Goal: Transaction & Acquisition: Obtain resource

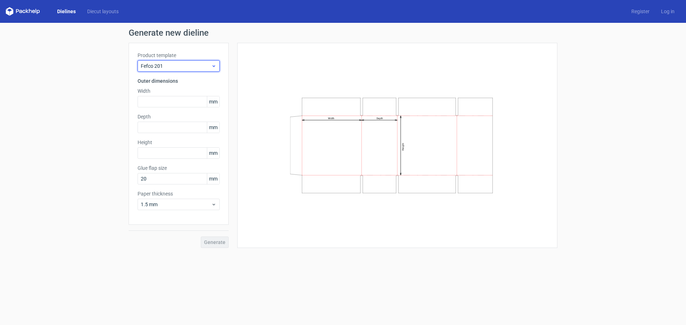
click at [183, 69] on span "Fefco 201" at bounding box center [176, 65] width 70 height 7
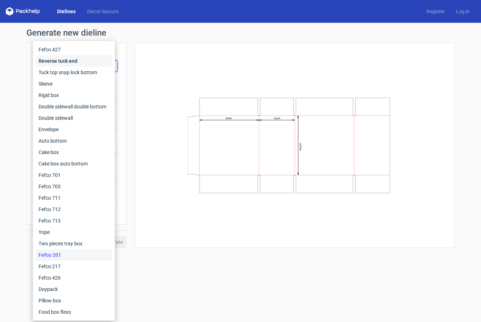
click at [64, 62] on div "Reverse tuck end" at bounding box center [74, 60] width 76 height 11
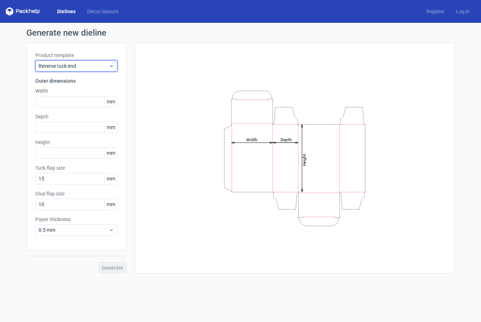
click at [79, 66] on span "Reverse tuck end" at bounding box center [74, 65] width 70 height 7
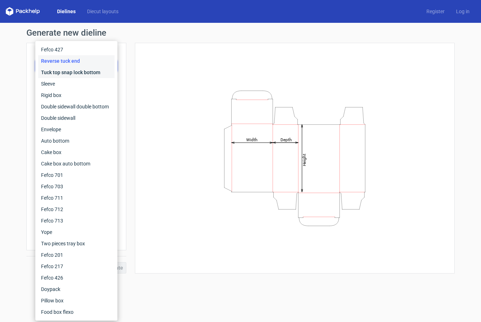
click at [78, 74] on div "Tuck top snap lock bottom" at bounding box center [76, 72] width 76 height 11
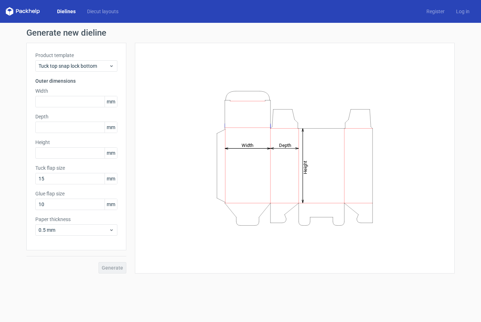
click at [190, 88] on icon "Height Depth Width" at bounding box center [295, 158] width 214 height 143
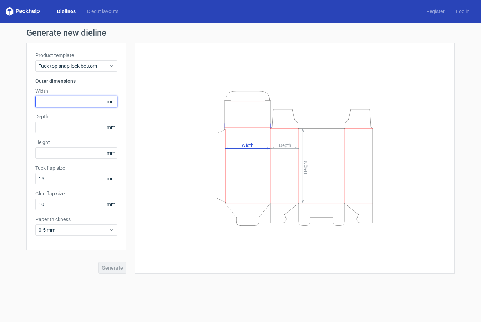
click at [82, 98] on input "text" at bounding box center [76, 101] width 82 height 11
type input "365"
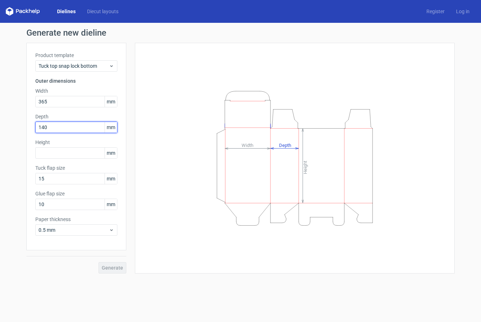
type input "140"
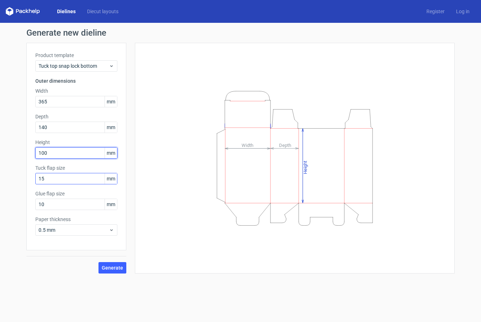
type input "100"
click at [79, 182] on input "15" at bounding box center [76, 178] width 82 height 11
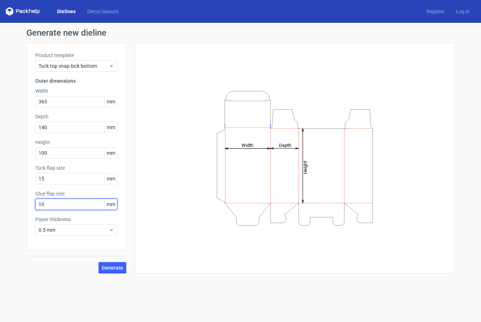
click at [80, 204] on input "10" at bounding box center [76, 204] width 82 height 11
drag, startPoint x: 80, startPoint y: 204, endPoint x: -10, endPoint y: 191, distance: 90.9
click at [0, 191] on html "Dielines Diecut layouts Register Log in Generate new dieline Product template T…" at bounding box center [240, 161] width 481 height 322
type input "15"
click at [107, 248] on div "Product template Tuck top snap lock bottom Outer dimensions Width 365 mm Depth …" at bounding box center [76, 147] width 100 height 208
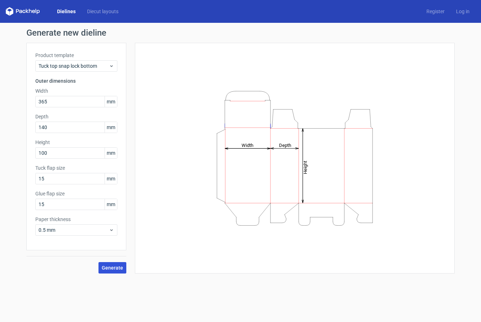
click at [114, 271] on span "Generate" at bounding box center [112, 268] width 21 height 5
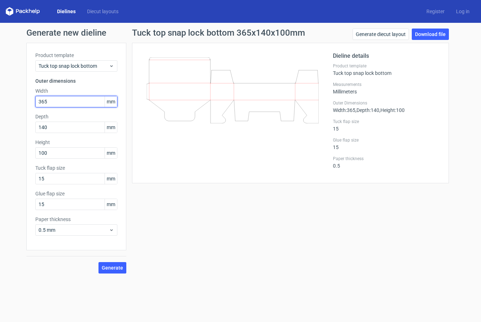
drag, startPoint x: 65, startPoint y: 105, endPoint x: 24, endPoint y: 106, distance: 40.7
click at [24, 106] on div "Generate new dieline Product template Tuck top snap lock bottom Outer dimension…" at bounding box center [240, 151] width 481 height 257
type input "140"
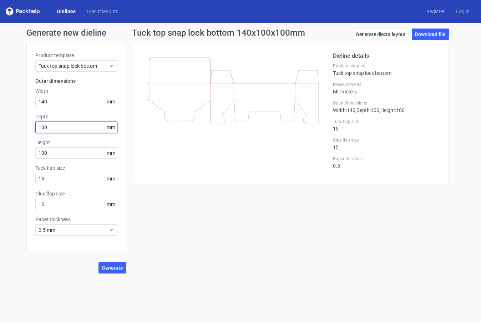
type input "100"
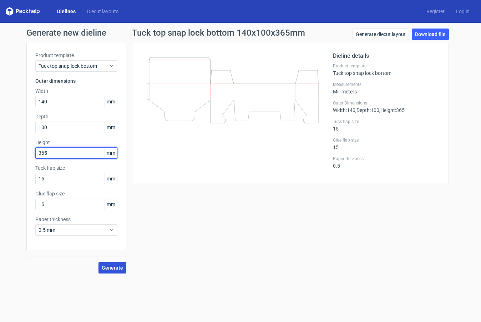
type input "365"
click at [114, 269] on span "Generate" at bounding box center [112, 268] width 21 height 5
click at [425, 33] on link "Download file" at bounding box center [430, 34] width 37 height 11
click at [278, 219] on div "Tuck top snap lock bottom 140x100x365mm Generate diecut layout Download file Di…" at bounding box center [290, 151] width 329 height 245
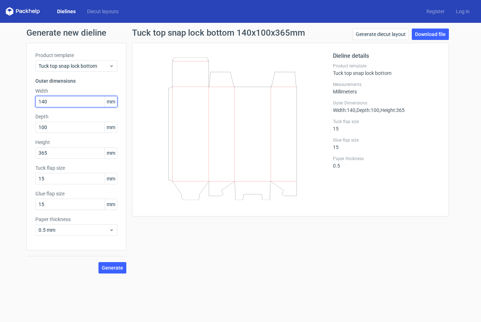
drag, startPoint x: 66, startPoint y: 102, endPoint x: -56, endPoint y: 96, distance: 122.3
click at [0, 96] on html "Dielines Diecut layouts Register Log in Generate new dieline Product template T…" at bounding box center [240, 161] width 481 height 322
type input "140"
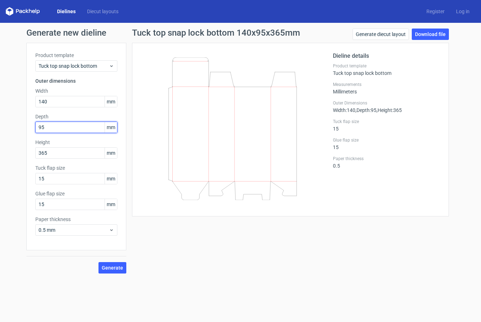
type input "95"
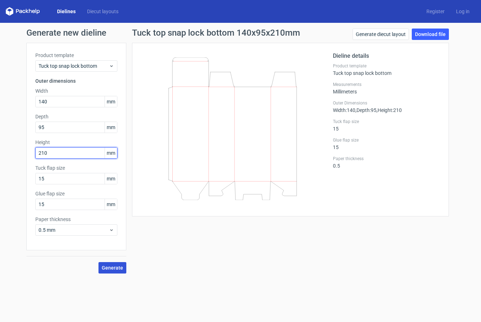
type input "210"
click at [121, 268] on span "Generate" at bounding box center [112, 268] width 21 height 5
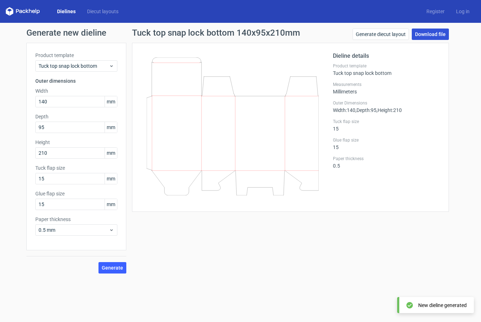
click at [433, 37] on link "Download file" at bounding box center [430, 34] width 37 height 11
